Goal: Check status

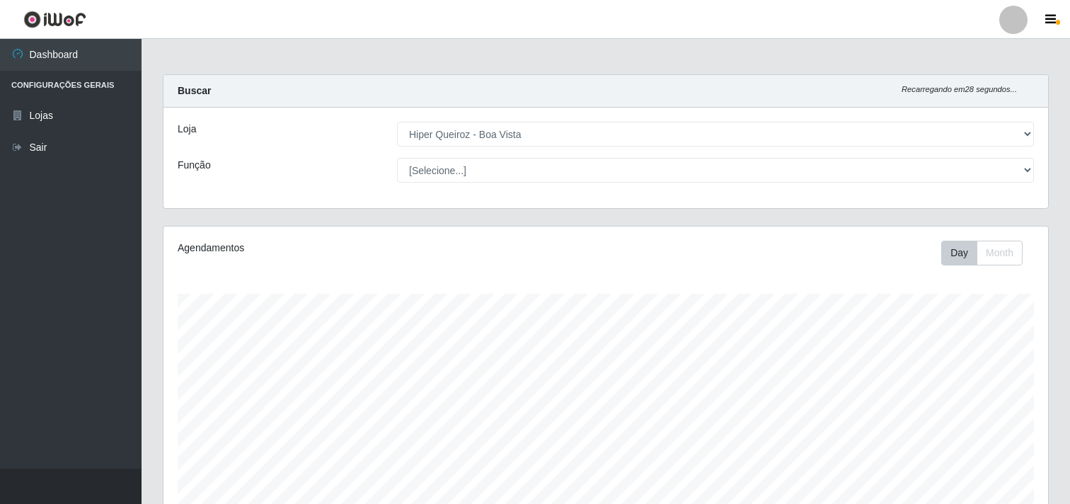
select select "514"
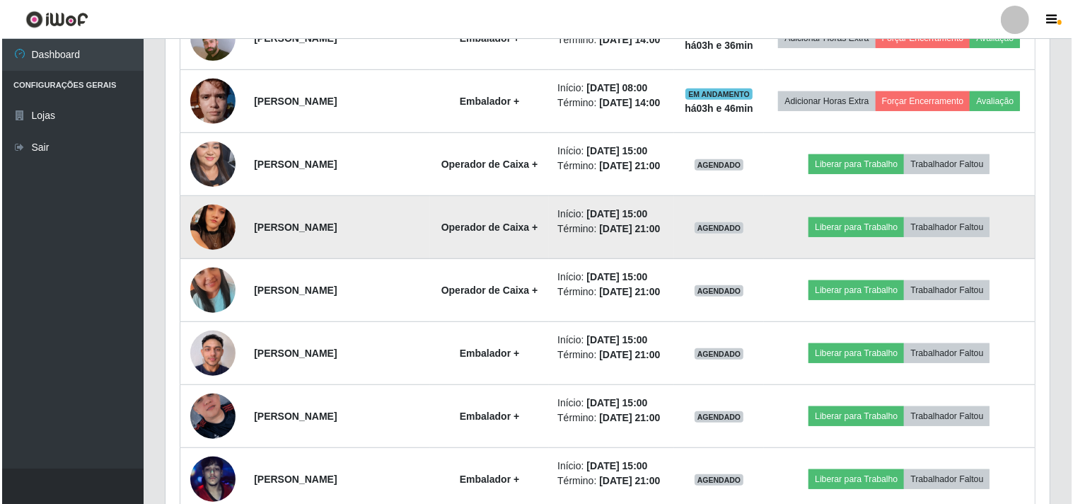
scroll to position [865, 0]
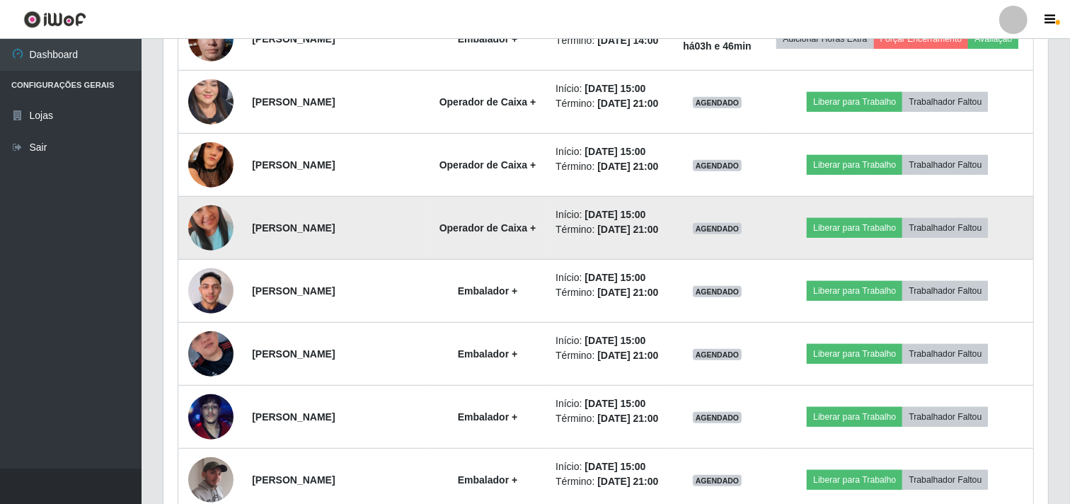
click at [214, 268] on img at bounding box center [210, 227] width 45 height 81
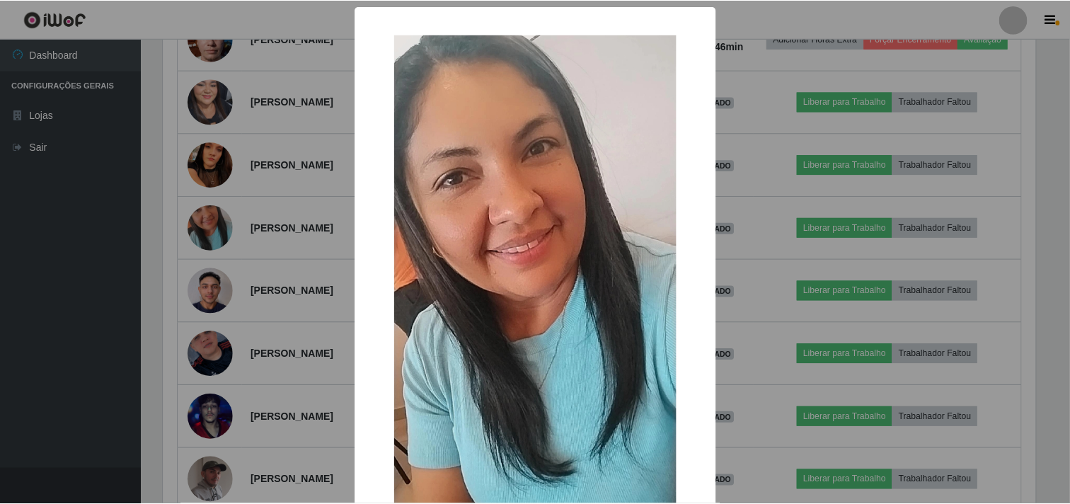
scroll to position [293, 875]
click at [209, 297] on div "× OK Cancel" at bounding box center [536, 252] width 1073 height 504
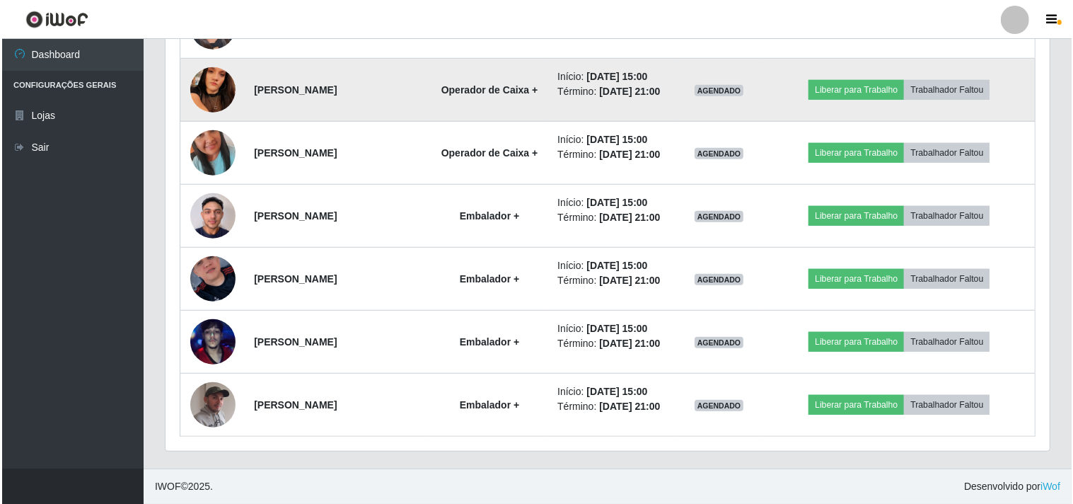
scroll to position [1022, 0]
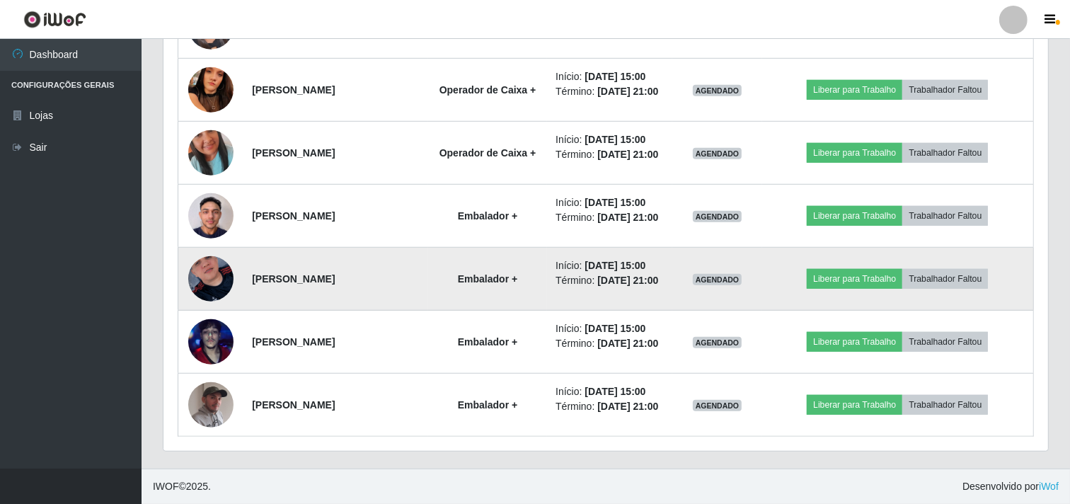
click at [200, 282] on img at bounding box center [210, 278] width 45 height 81
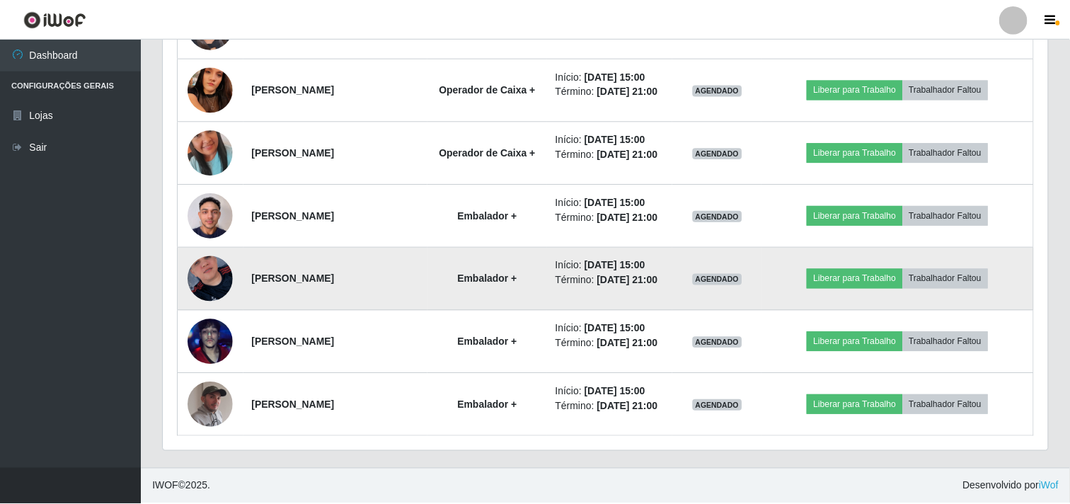
scroll to position [293, 875]
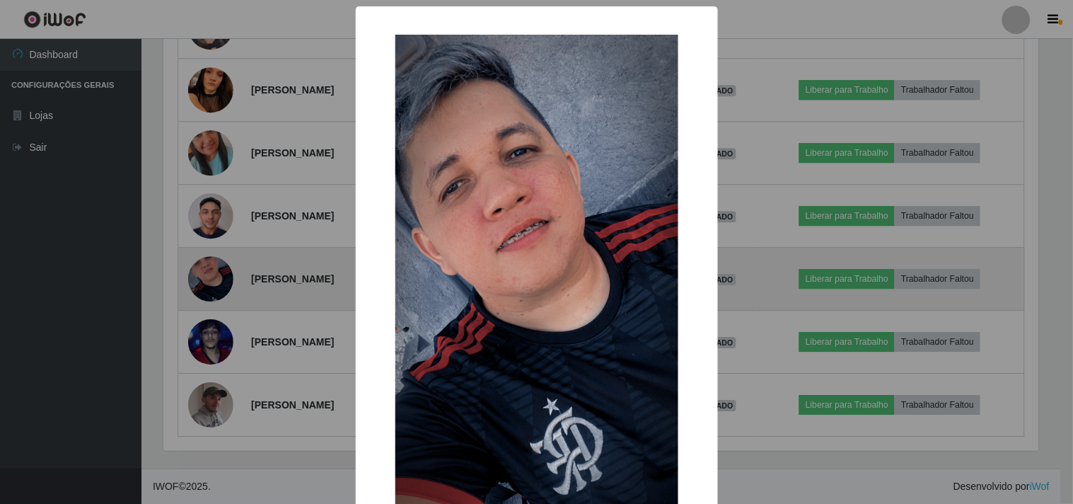
click at [200, 282] on div "× OK Cancel" at bounding box center [536, 252] width 1073 height 504
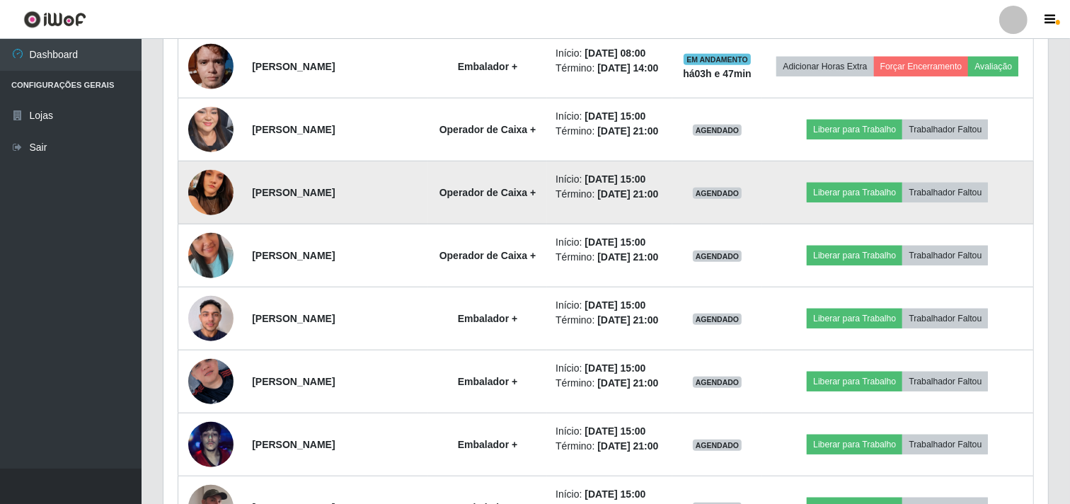
scroll to position [865, 0]
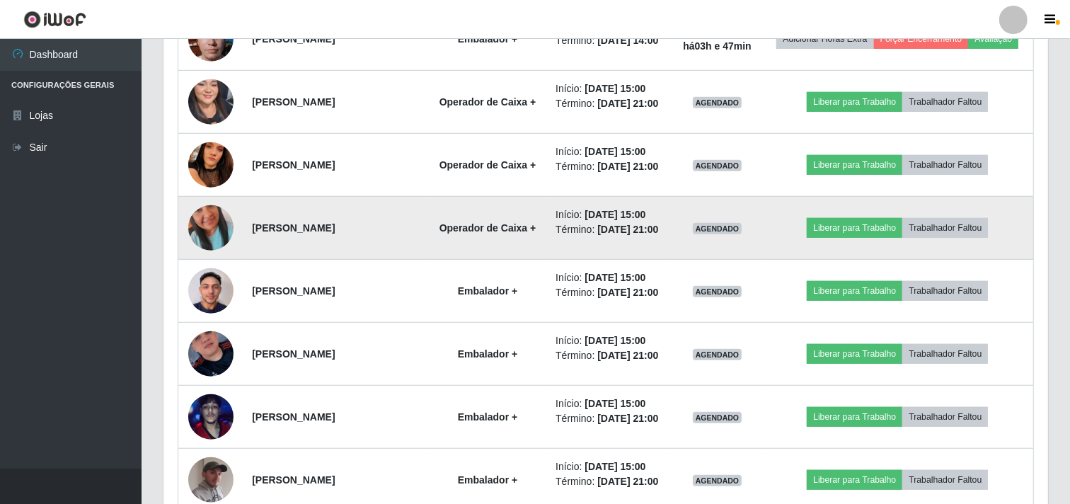
click at [209, 268] on img at bounding box center [210, 227] width 45 height 81
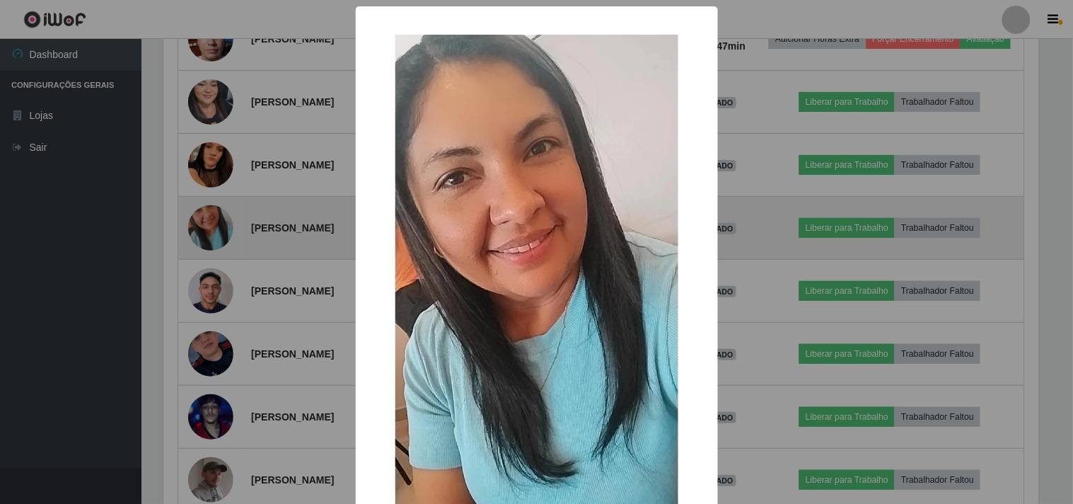
click at [209, 288] on div "× OK Cancel" at bounding box center [536, 252] width 1073 height 504
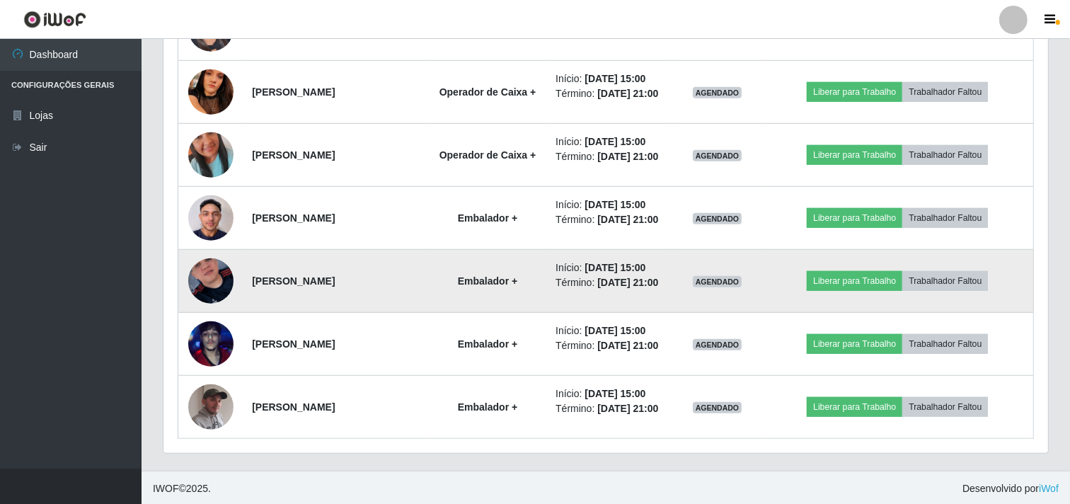
scroll to position [1022, 0]
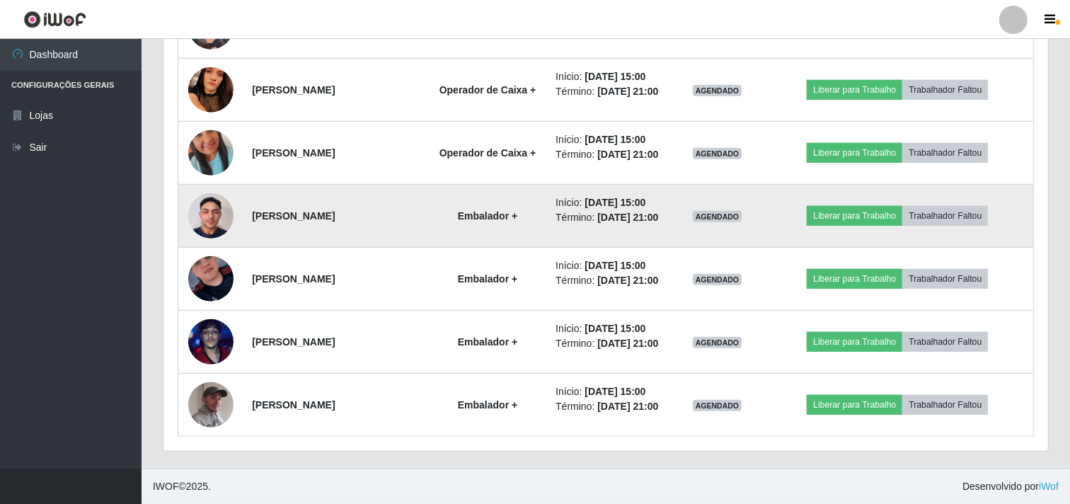
click at [220, 216] on img at bounding box center [210, 215] width 45 height 60
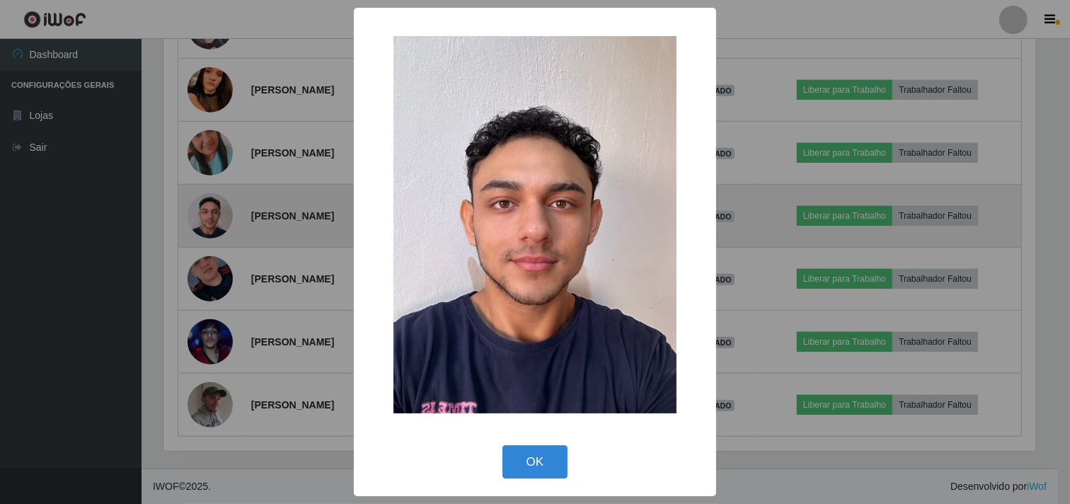
scroll to position [293, 875]
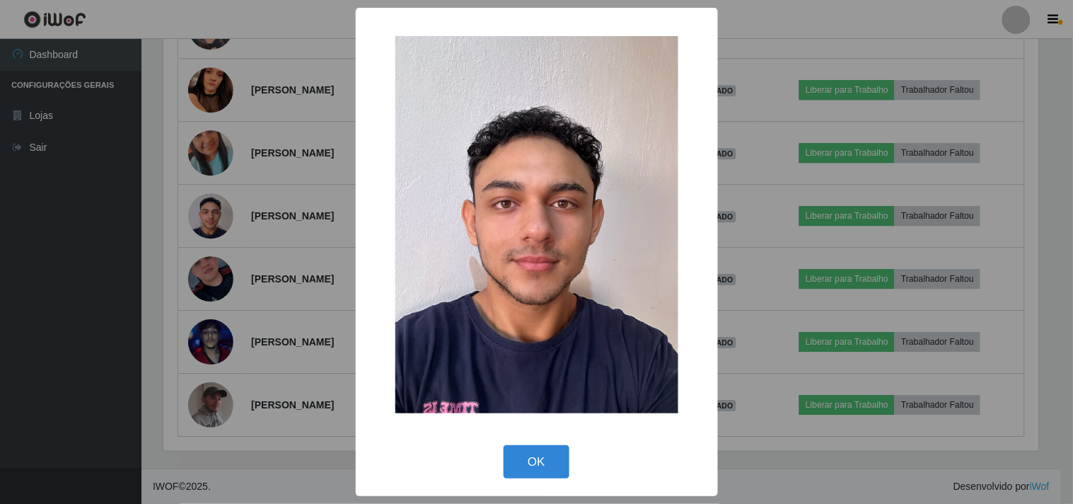
click at [228, 237] on div "× OK Cancel" at bounding box center [536, 252] width 1073 height 504
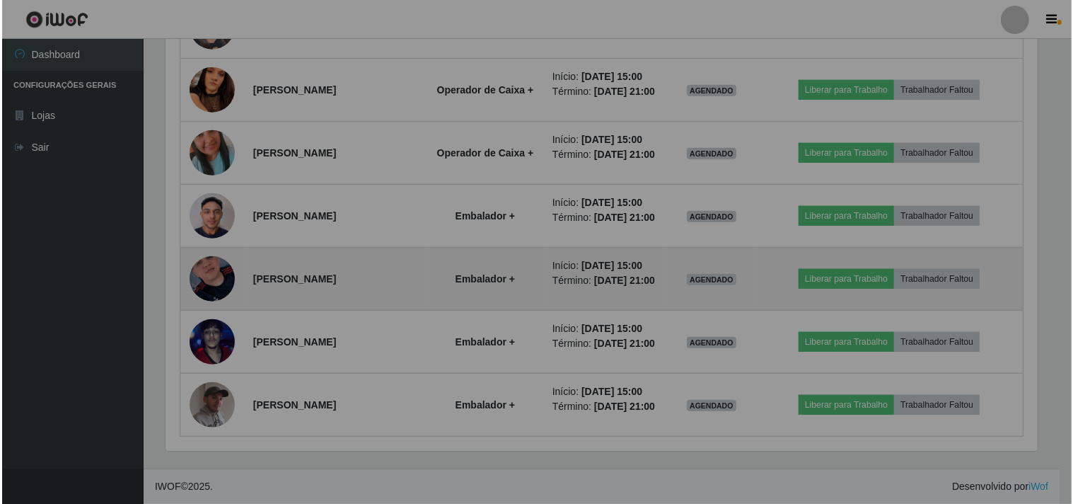
scroll to position [293, 884]
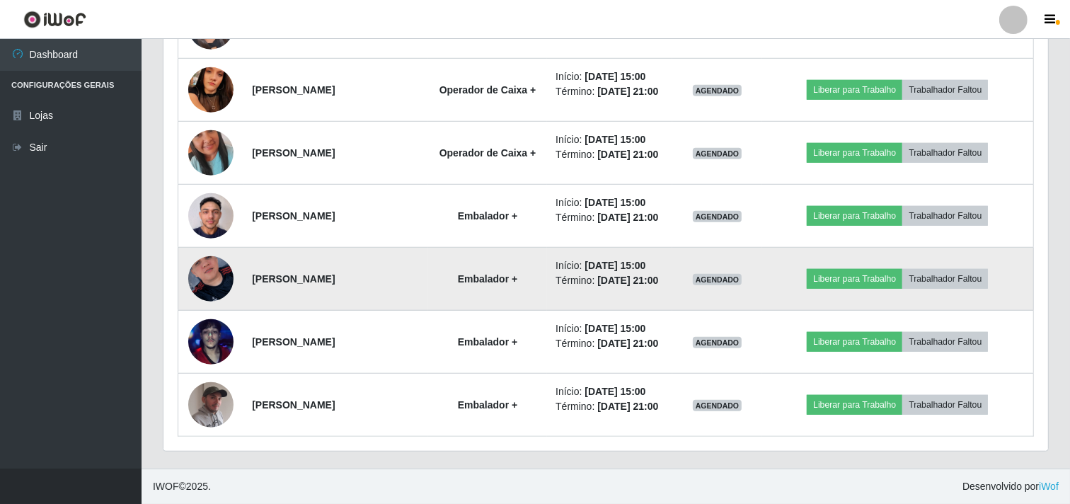
click at [216, 289] on img at bounding box center [210, 278] width 45 height 81
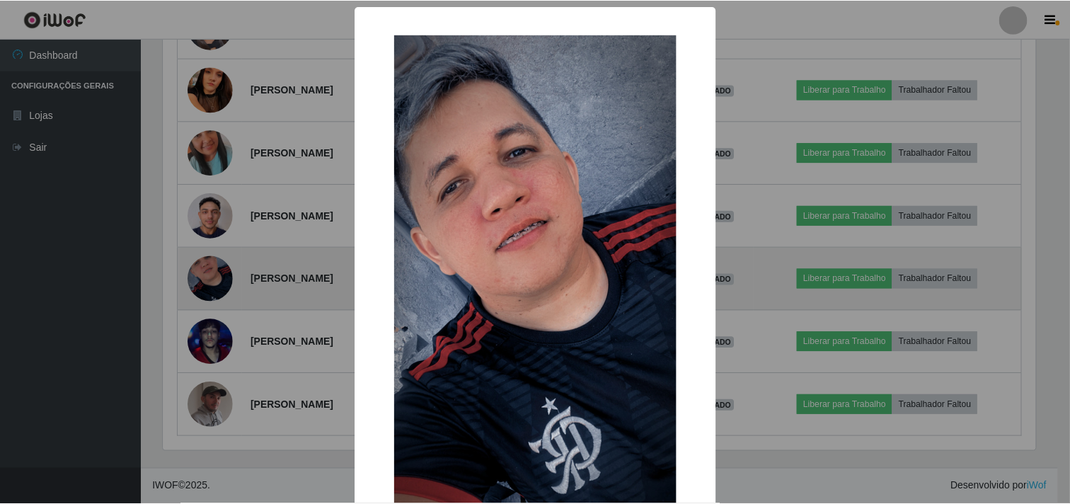
scroll to position [293, 875]
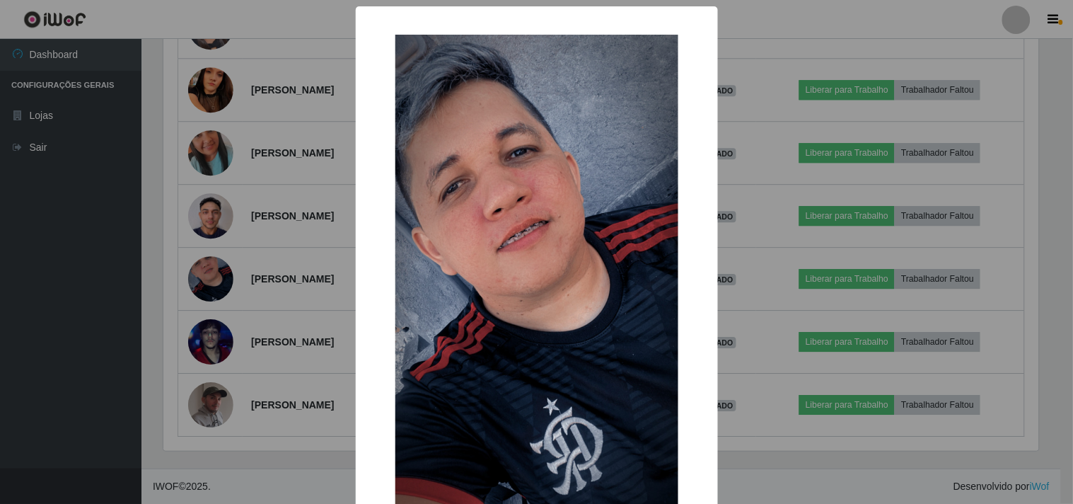
click at [216, 284] on div "× OK Cancel" at bounding box center [536, 252] width 1073 height 504
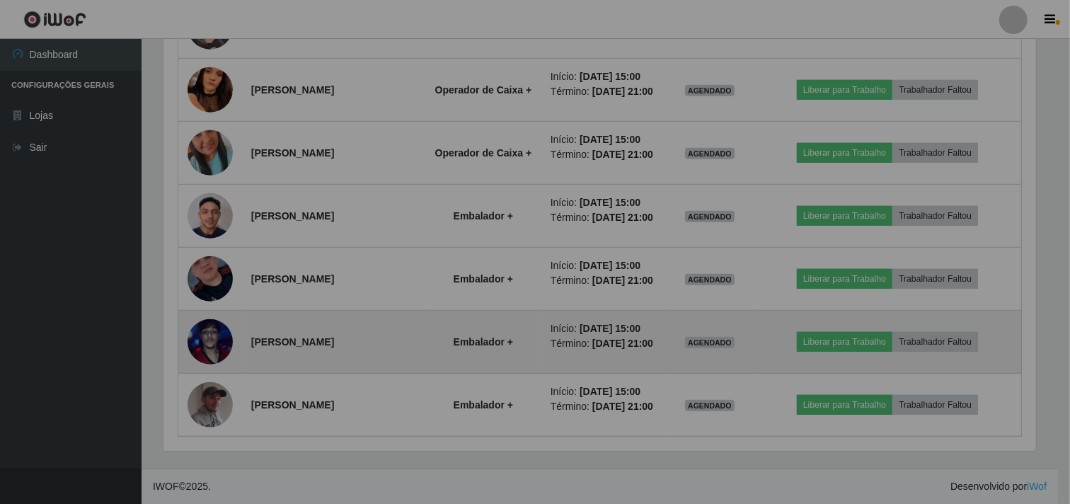
scroll to position [293, 884]
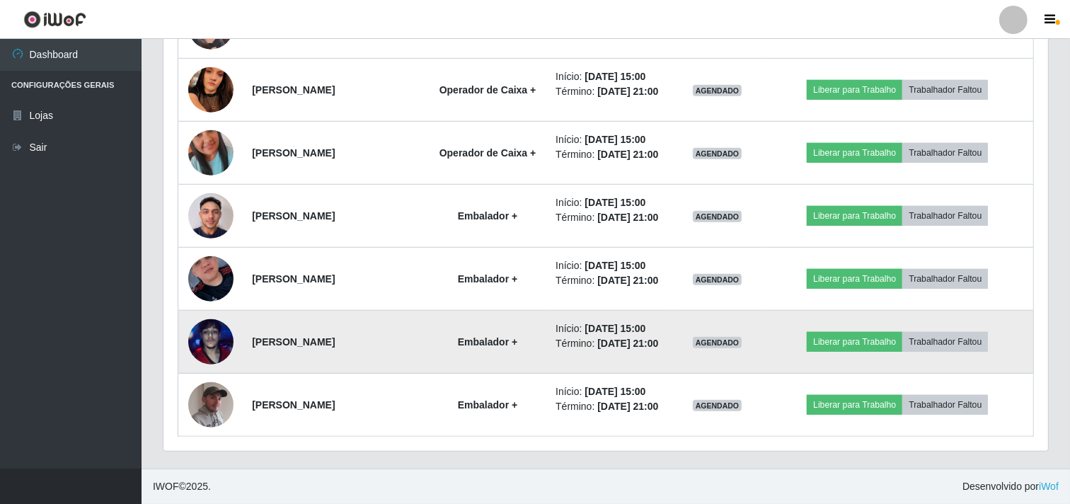
click at [211, 364] on img at bounding box center [210, 341] width 45 height 81
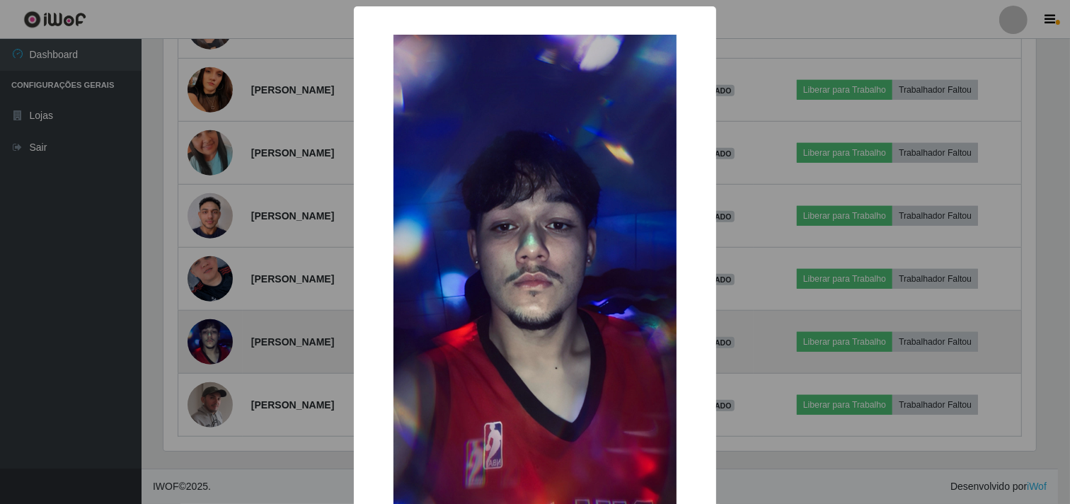
scroll to position [293, 875]
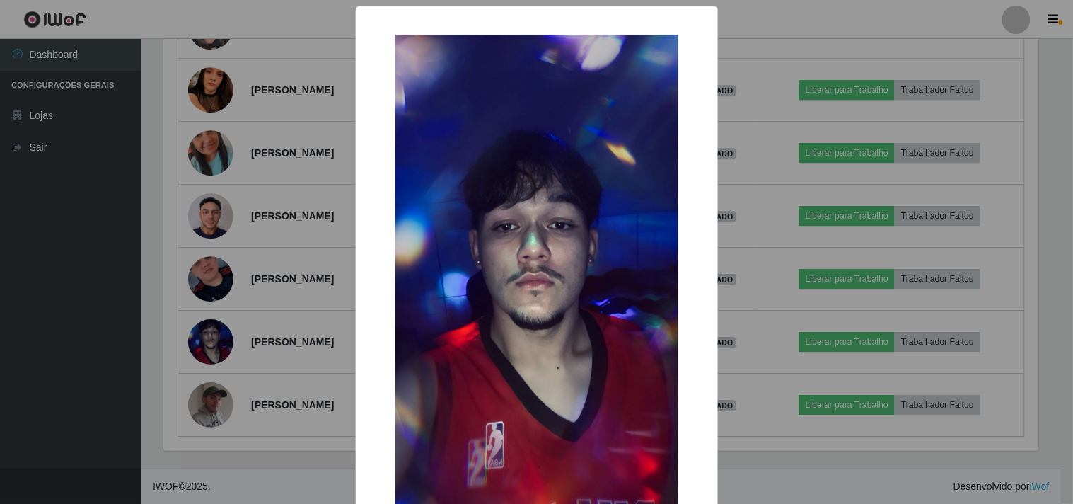
click at [214, 329] on div "× OK Cancel" at bounding box center [536, 252] width 1073 height 504
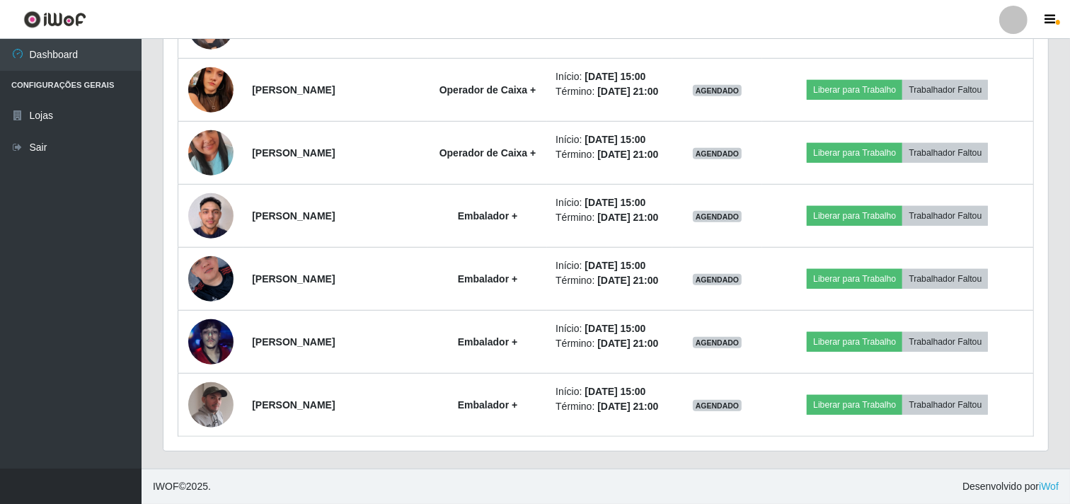
scroll to position [1067, 0]
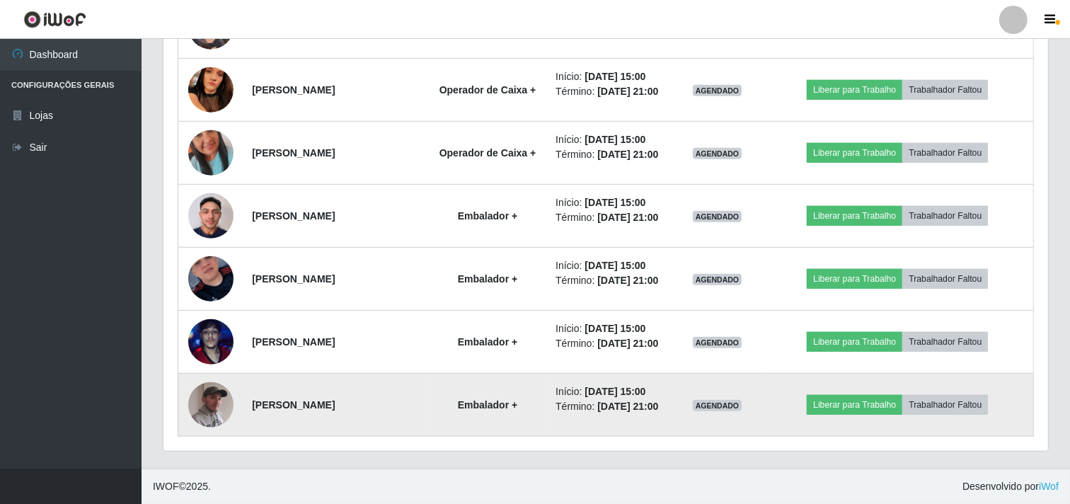
click at [213, 396] on img at bounding box center [210, 404] width 45 height 57
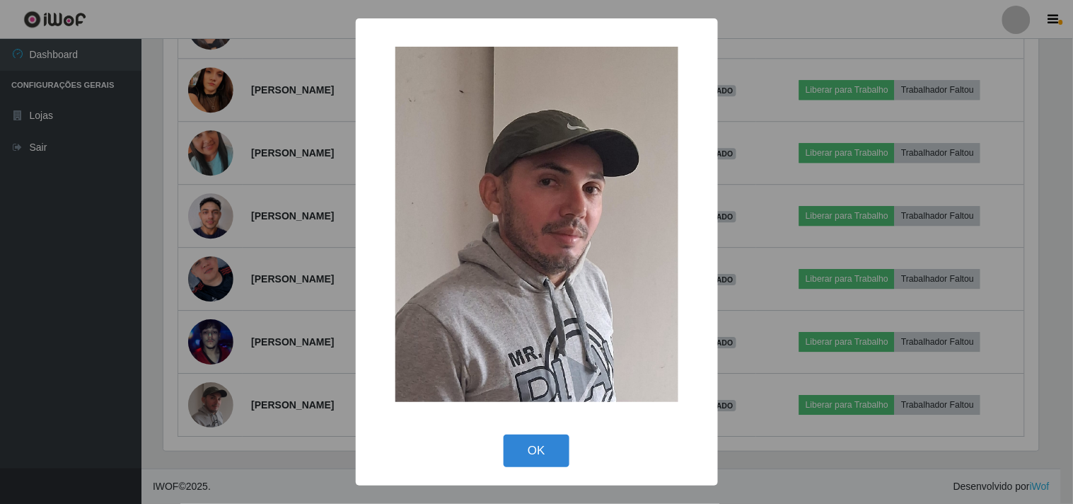
click at [213, 376] on div "× OK Cancel" at bounding box center [536, 252] width 1073 height 504
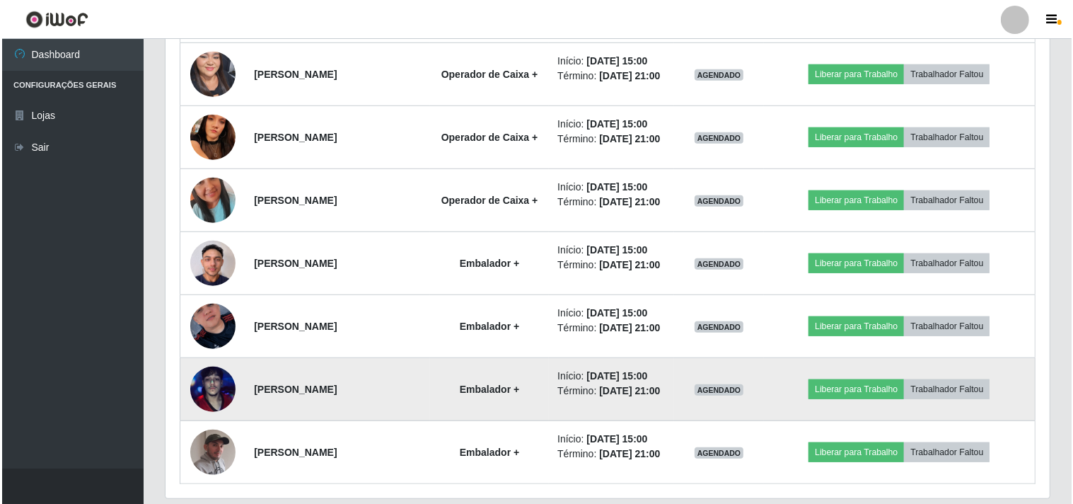
scroll to position [865, 0]
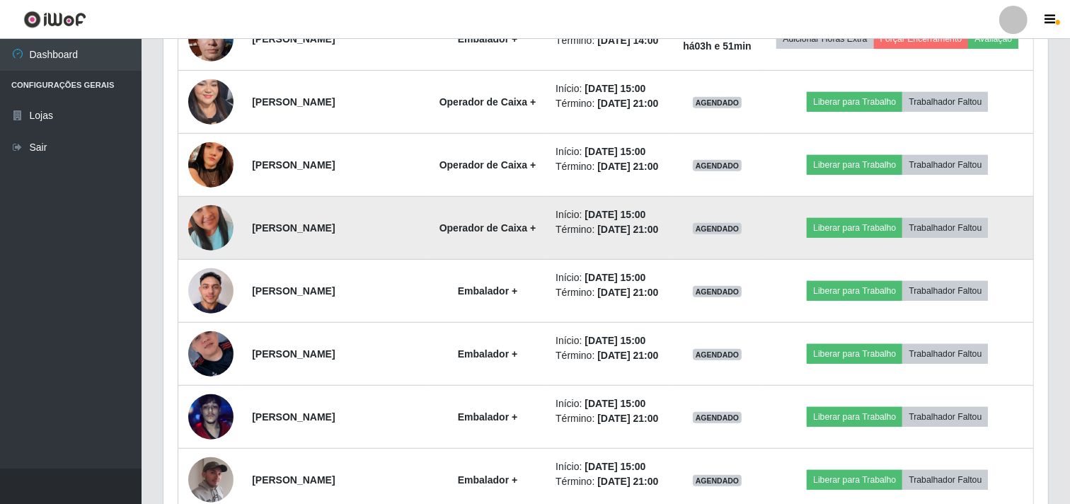
click at [205, 268] on img at bounding box center [210, 227] width 45 height 81
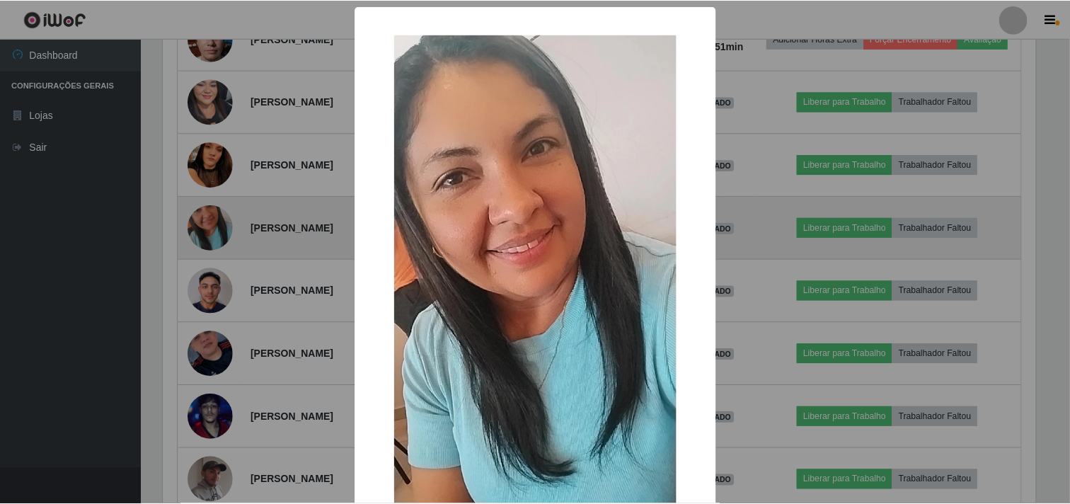
scroll to position [293, 875]
click at [205, 299] on div "× OK Cancel" at bounding box center [536, 252] width 1073 height 504
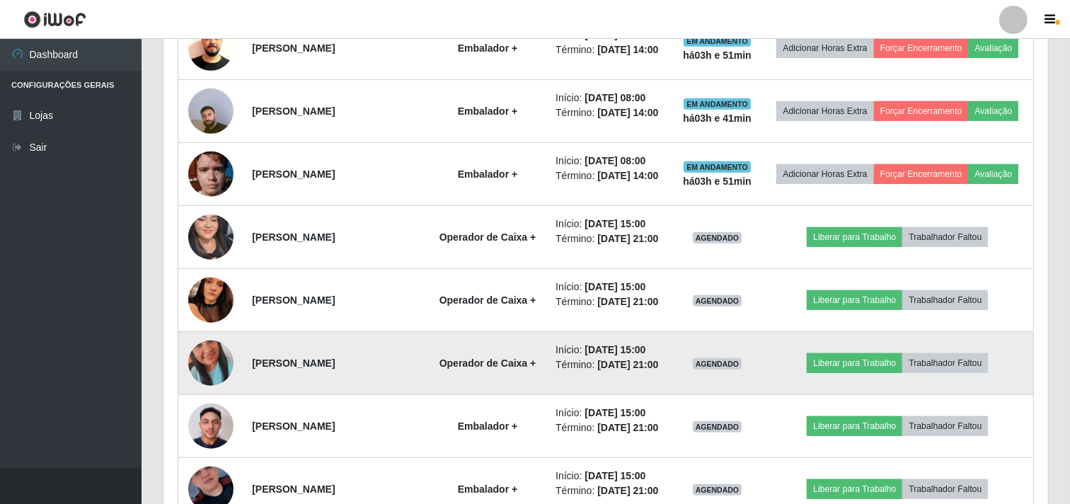
scroll to position [786, 0]
